Goal: Transaction & Acquisition: Book appointment/travel/reservation

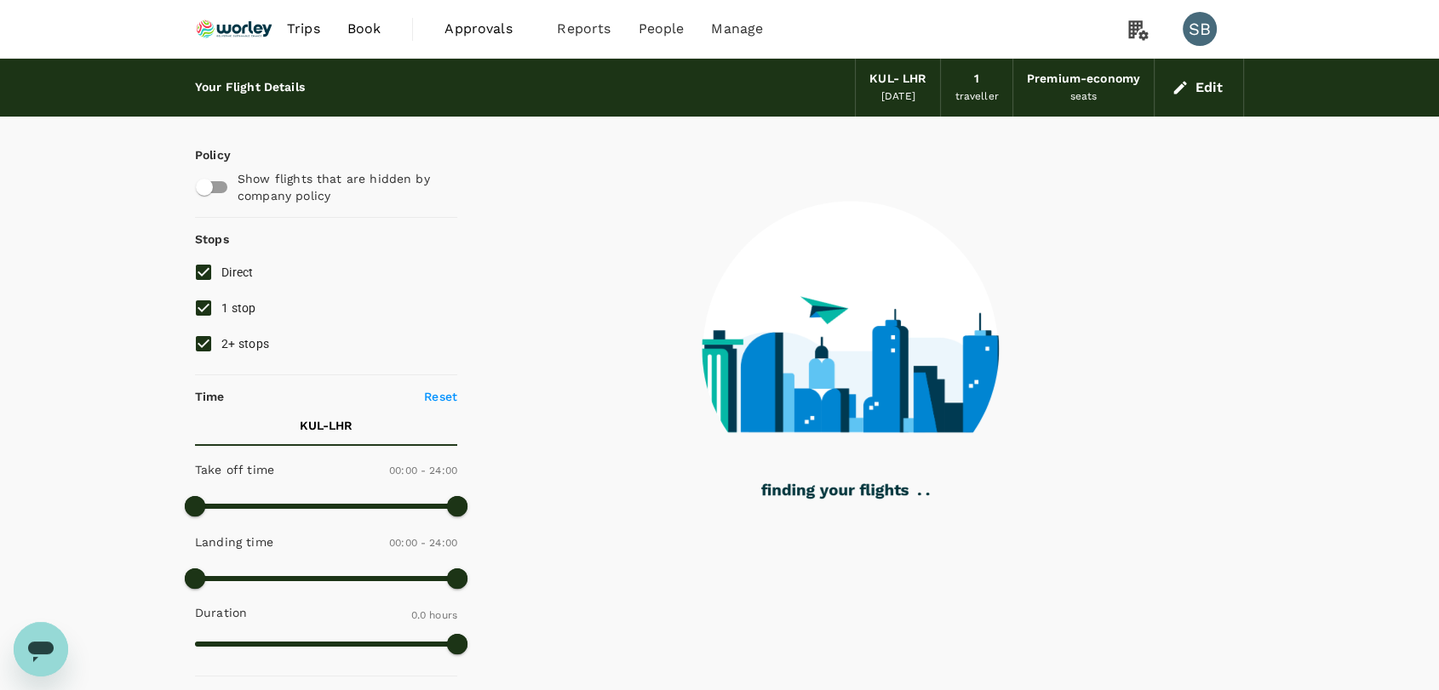
click at [253, 29] on img at bounding box center [234, 28] width 78 height 37
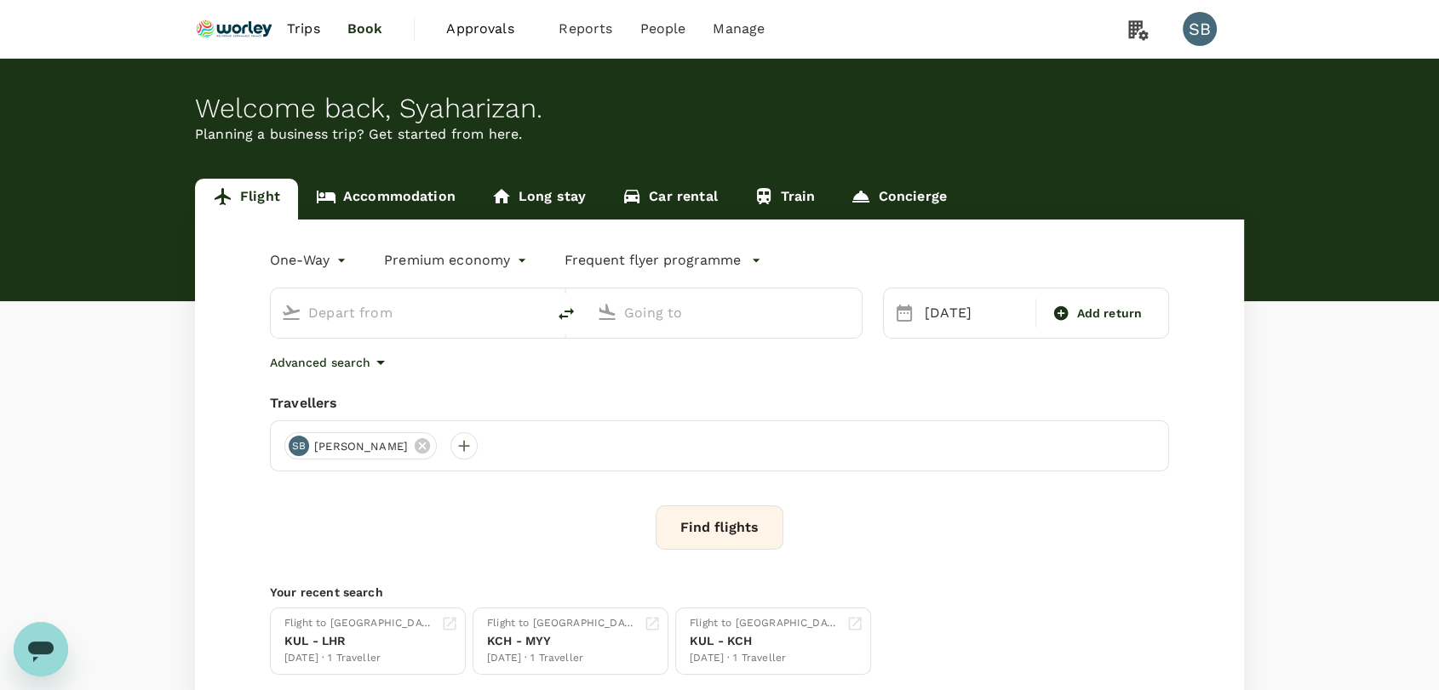
type input "Kuala Lumpur Intl ([GEOGRAPHIC_DATA])"
type input "London Heathrow (LHR)"
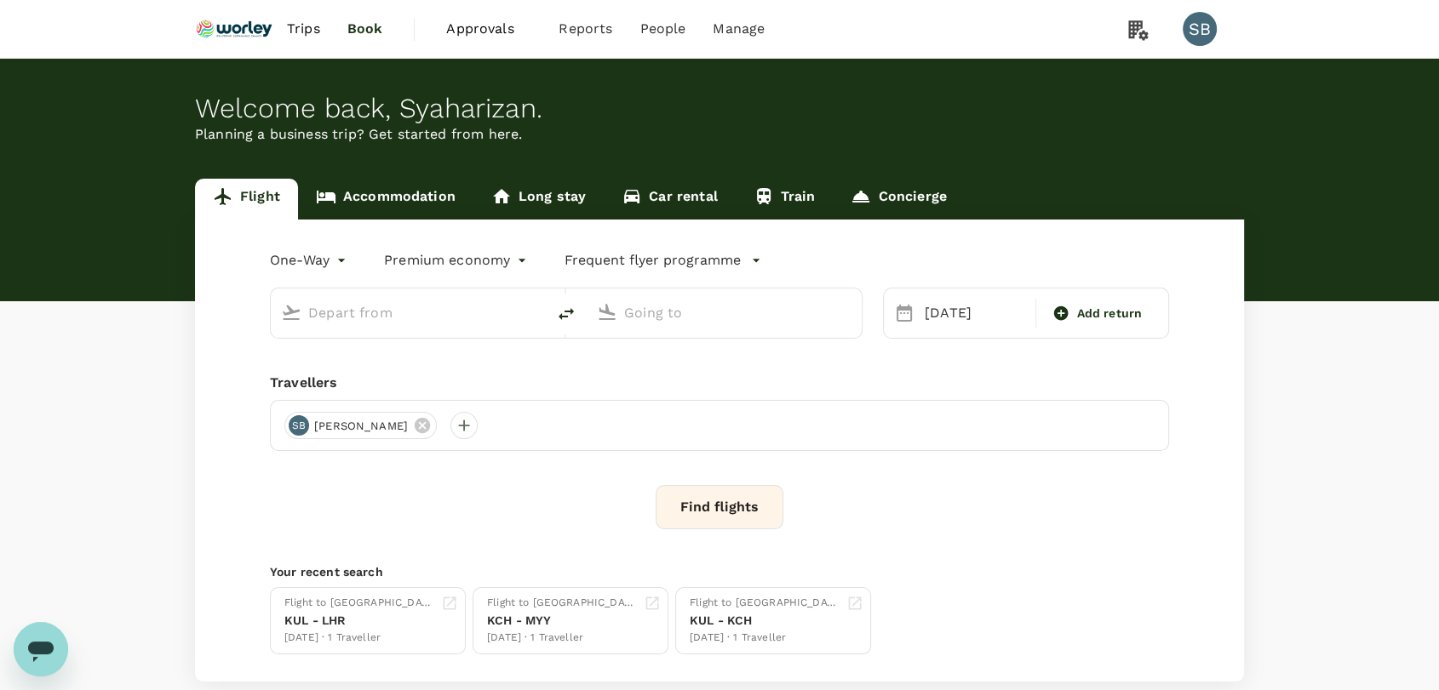
type input "Kuala Lumpur Intl ([GEOGRAPHIC_DATA])"
type input "London Heathrow (LHR)"
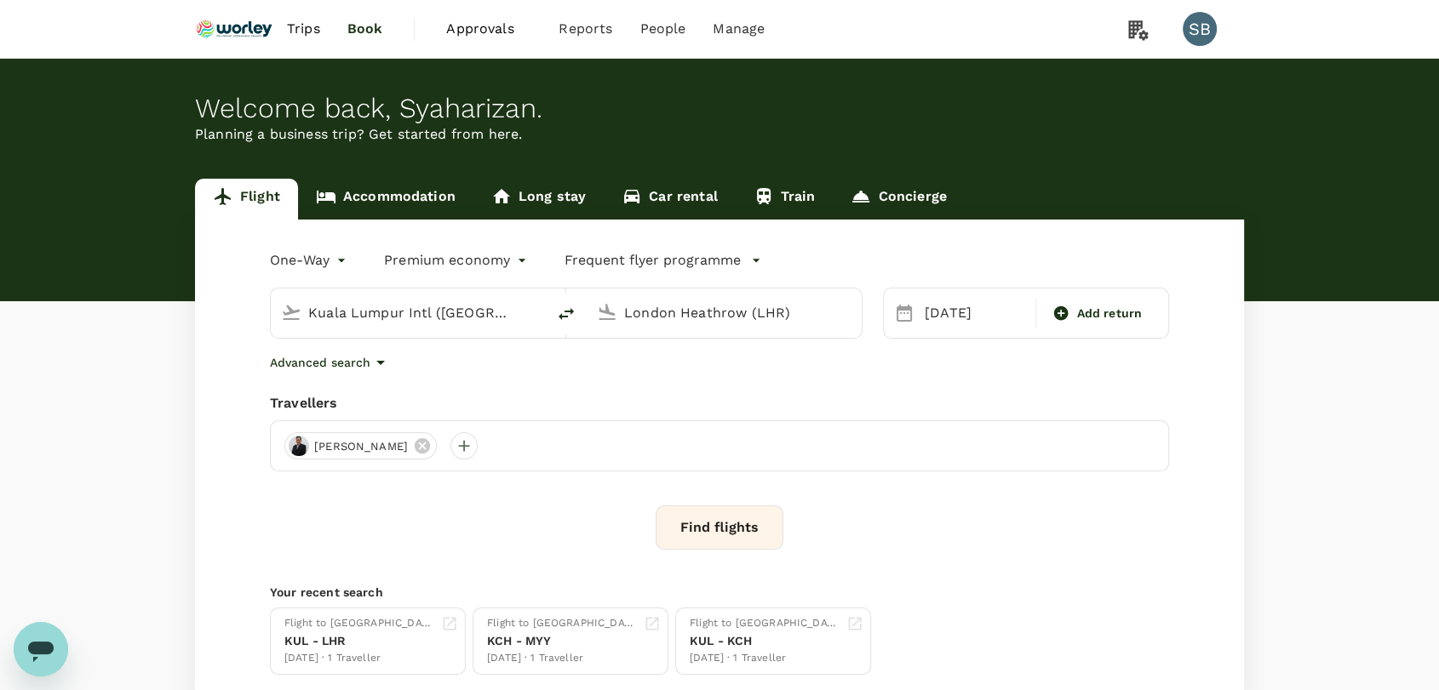
click at [526, 260] on body "Trips Book Approvals 0 Reports People Manage SB Welcome back , [GEOGRAPHIC_DATA…" at bounding box center [719, 404] width 1439 height 808
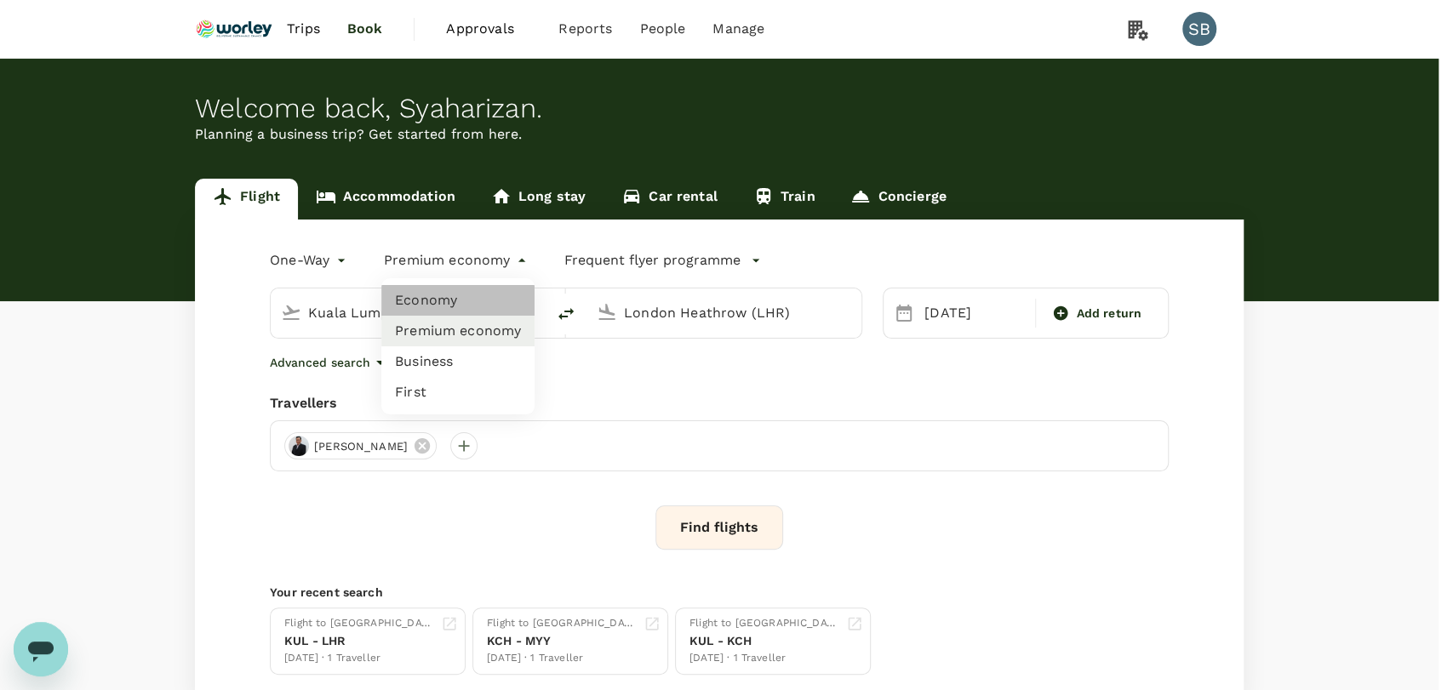
click at [478, 303] on li "Economy" at bounding box center [457, 300] width 153 height 31
type input "economy"
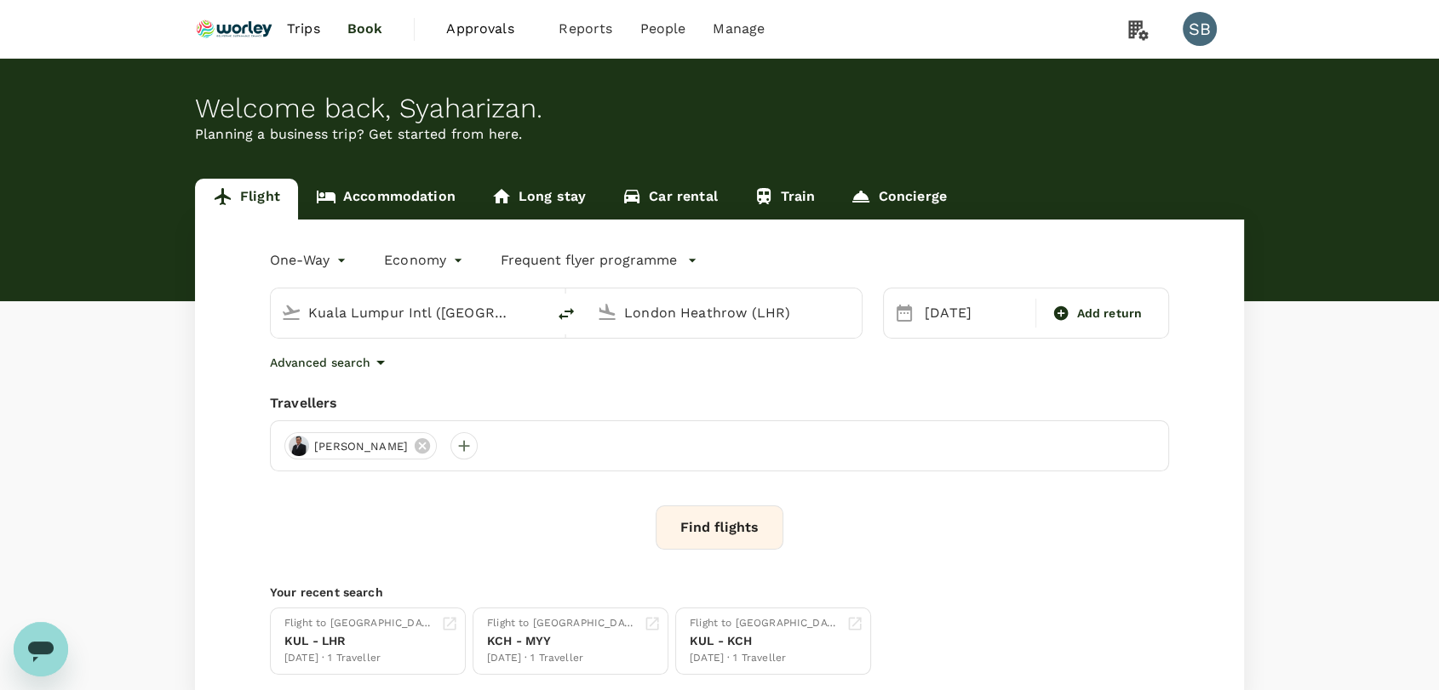
click at [314, 34] on span "Trips" at bounding box center [303, 29] width 33 height 20
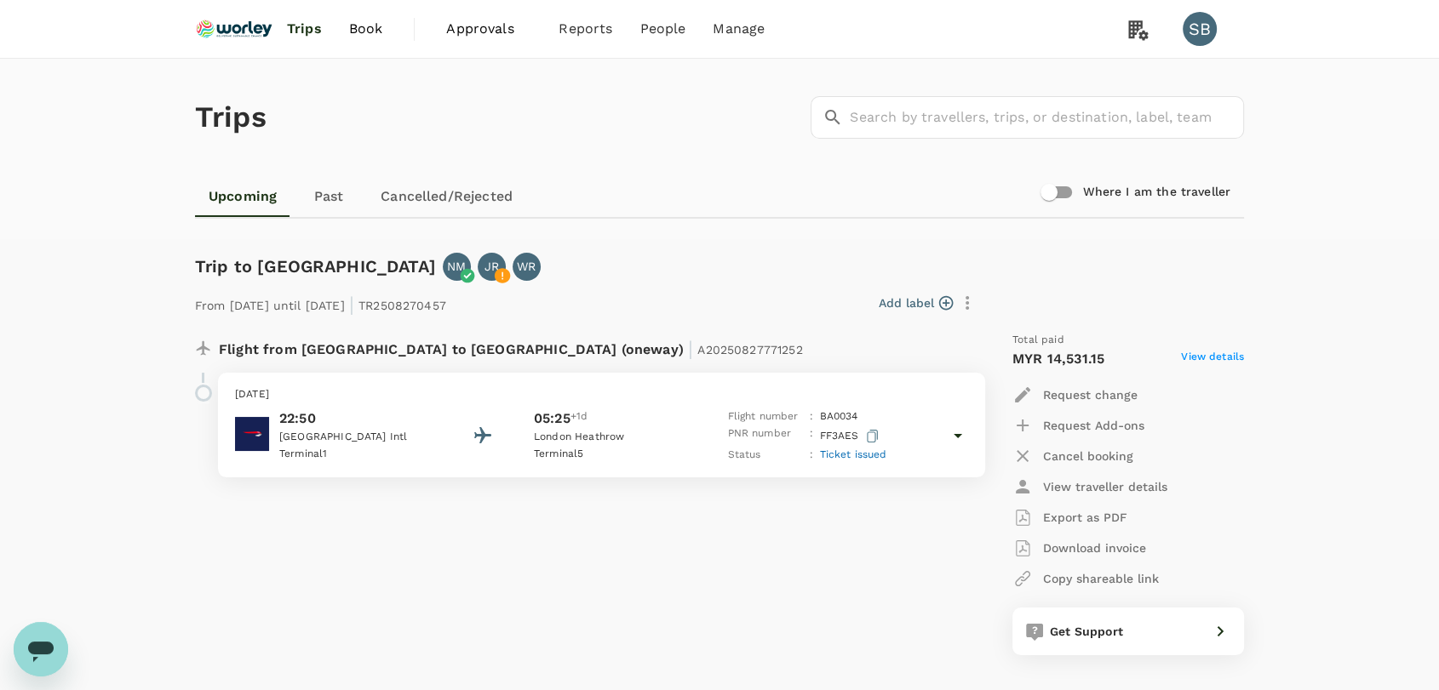
click at [238, 26] on img at bounding box center [234, 28] width 78 height 37
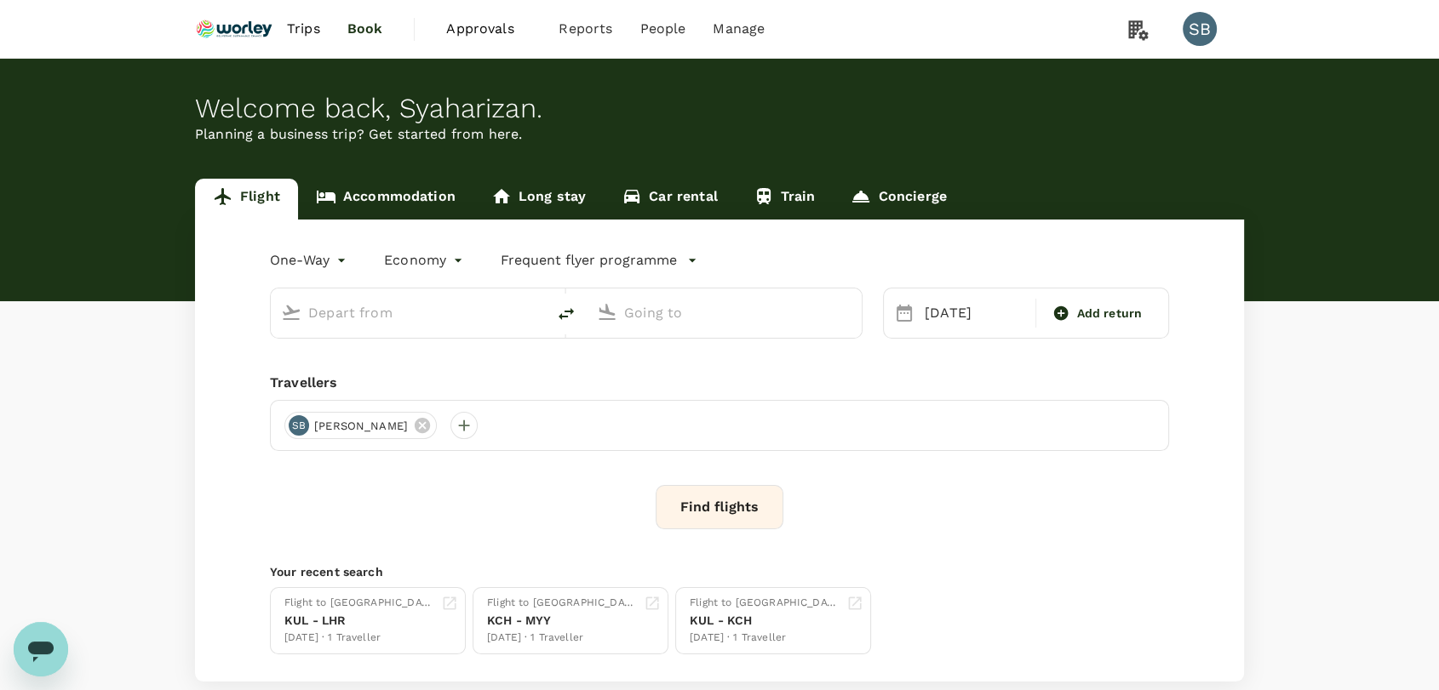
type input "premium-economy"
type input "Kuala Lumpur Intl ([GEOGRAPHIC_DATA])"
type input "London Heathrow (LHR)"
type input "Kuala Lumpur Intl ([GEOGRAPHIC_DATA])"
type input "London Heathrow (LHR)"
